Goal: Information Seeking & Learning: Learn about a topic

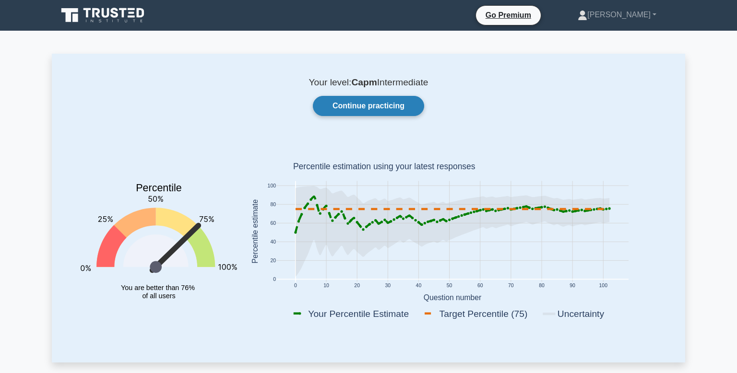
click at [369, 115] on link "Continue practicing" at bounding box center [368, 106] width 111 height 20
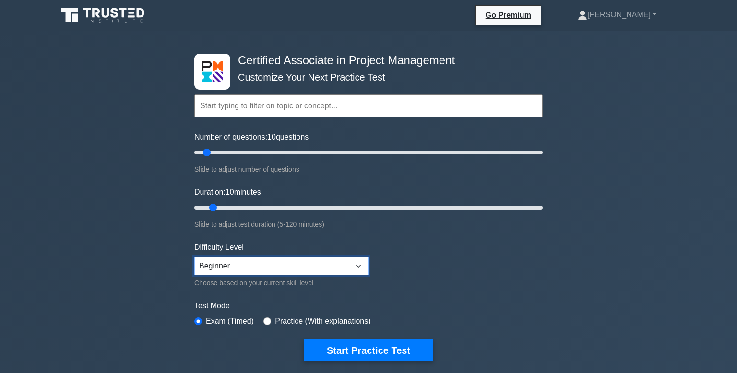
click at [356, 267] on select "Beginner Intermediate Expert" at bounding box center [281, 266] width 174 height 18
select select "intermediate"
click at [194, 257] on select "Beginner Intermediate Expert" at bounding box center [281, 266] width 174 height 18
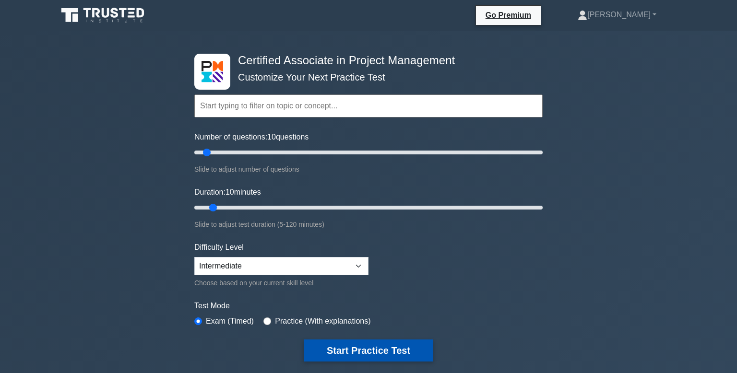
click at [344, 356] on button "Start Practice Test" at bounding box center [369, 351] width 130 height 22
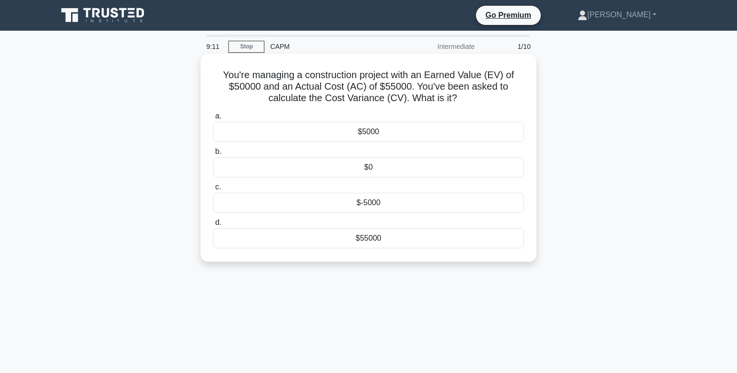
click at [382, 197] on div "$-5000" at bounding box center [368, 203] width 311 height 20
click at [213, 191] on input "c. $-5000" at bounding box center [213, 187] width 0 height 6
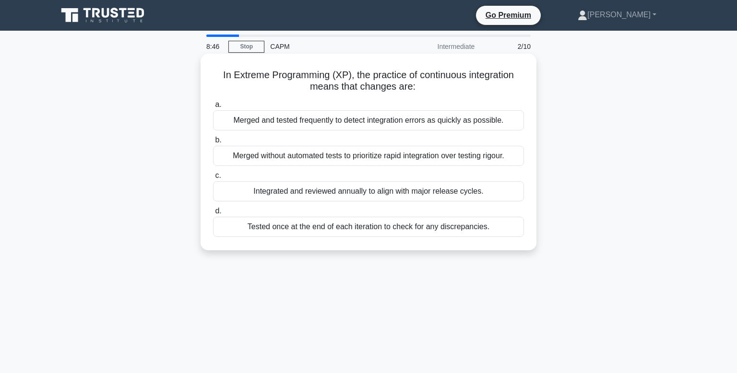
click at [307, 121] on div "Merged and tested frequently to detect integration errors as quickly as possibl…" at bounding box center [368, 120] width 311 height 20
click at [213, 108] on input "a. Merged and tested frequently to detect integration errors as quickly as poss…" at bounding box center [213, 105] width 0 height 6
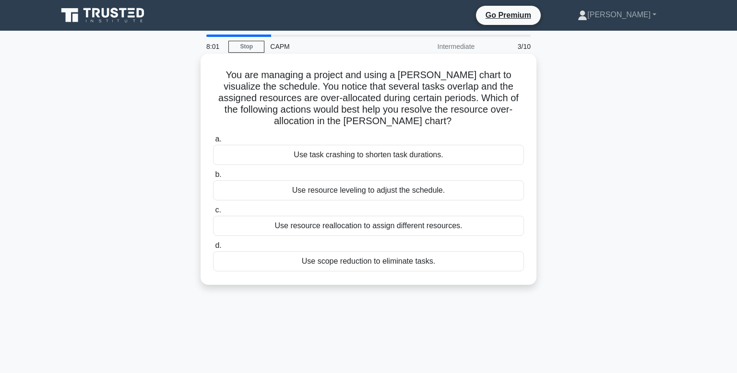
click at [315, 193] on div "Use resource leveling to adjust the schedule." at bounding box center [368, 190] width 311 height 20
click at [213, 178] on input "b. Use resource leveling to adjust the schedule." at bounding box center [213, 175] width 0 height 6
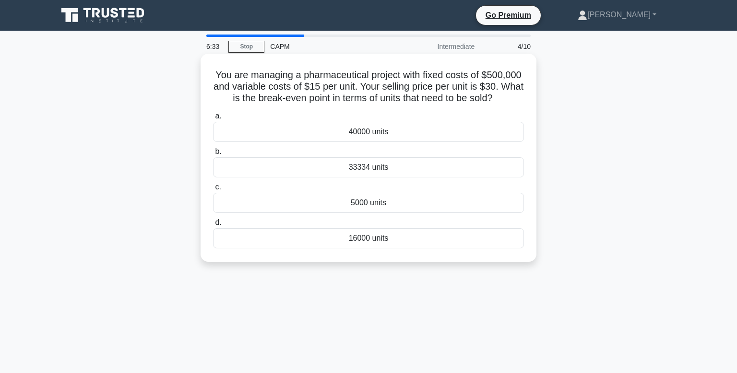
click at [368, 240] on div "16000 units" at bounding box center [368, 238] width 311 height 20
click at [213, 226] on input "d. 16000 units" at bounding box center [213, 223] width 0 height 6
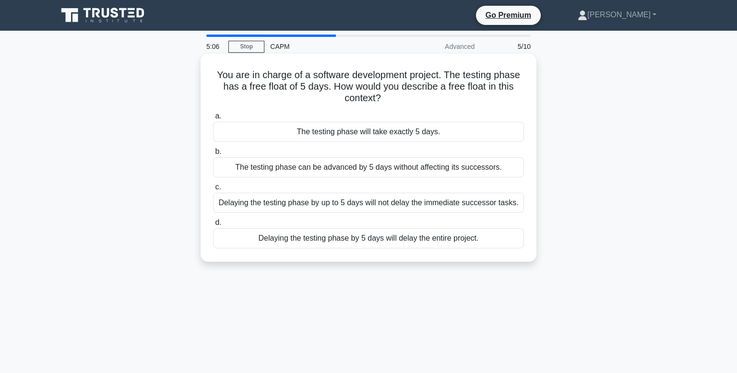
click at [362, 132] on div "The testing phase will take exactly 5 days." at bounding box center [368, 132] width 311 height 20
click at [213, 120] on input "a. The testing phase will take exactly 5 days." at bounding box center [213, 116] width 0 height 6
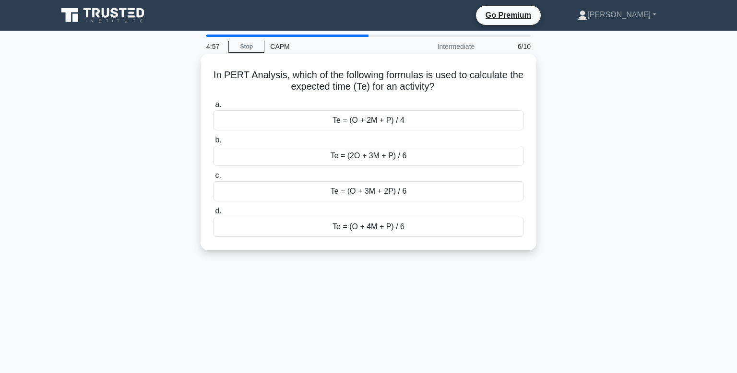
click at [384, 227] on div "Te = (O + 4M + P) / 6" at bounding box center [368, 227] width 311 height 20
click at [213, 215] on input "d. Te = (O + 4M + P) / 6" at bounding box center [213, 211] width 0 height 6
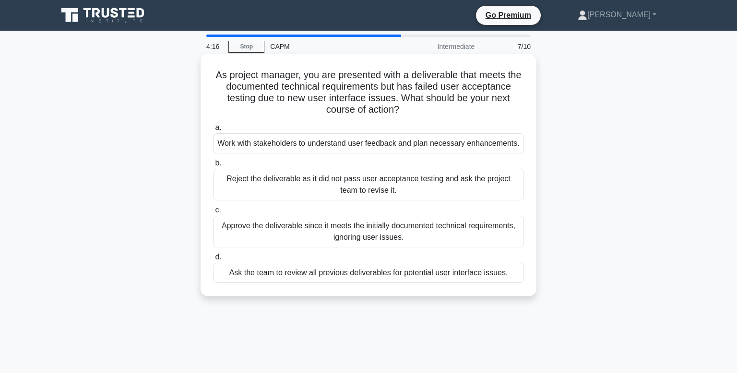
click at [252, 274] on div "Ask the team to review all previous deliverables for potential user interface i…" at bounding box center [368, 273] width 311 height 20
click at [213, 261] on input "d. Ask the team to review all previous deliverables for potential user interfac…" at bounding box center [213, 257] width 0 height 6
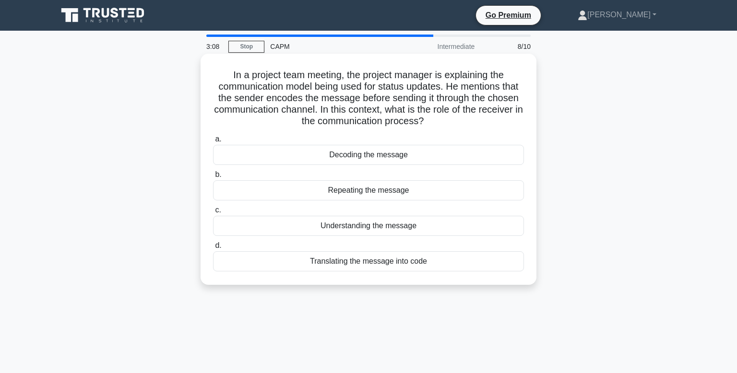
click at [343, 155] on div "Decoding the message" at bounding box center [368, 155] width 311 height 20
click at [213, 143] on input "a. Decoding the message" at bounding box center [213, 139] width 0 height 6
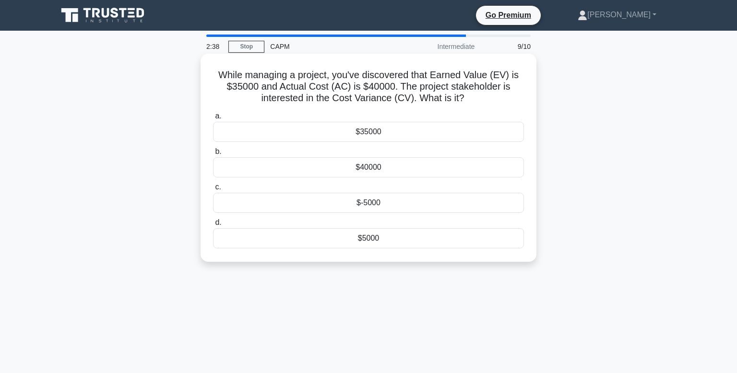
click at [373, 202] on div "$-5000" at bounding box center [368, 203] width 311 height 20
click at [213, 191] on input "c. $-5000" at bounding box center [213, 187] width 0 height 6
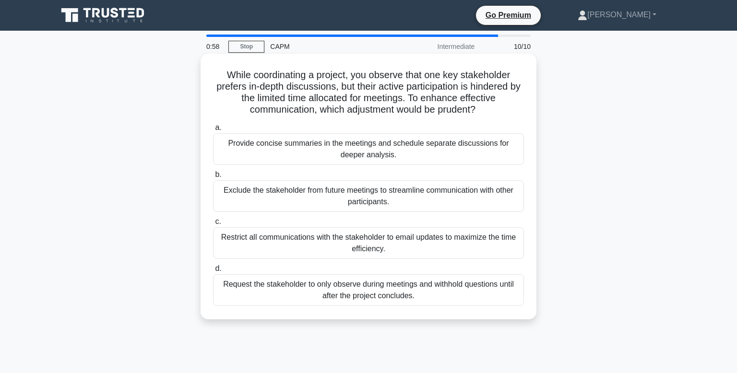
click at [458, 149] on div "Provide concise summaries in the meetings and schedule separate discussions for…" at bounding box center [368, 149] width 311 height 32
click at [213, 131] on input "a. Provide concise summaries in the meetings and schedule separate discussions …" at bounding box center [213, 128] width 0 height 6
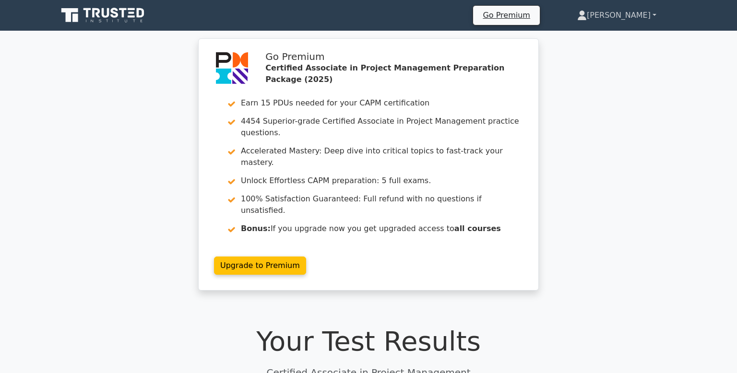
click at [628, 10] on link "[PERSON_NAME]" at bounding box center [616, 15] width 125 height 19
click at [604, 36] on link "Profile" at bounding box center [593, 37] width 76 height 15
